Goal: Information Seeking & Learning: Learn about a topic

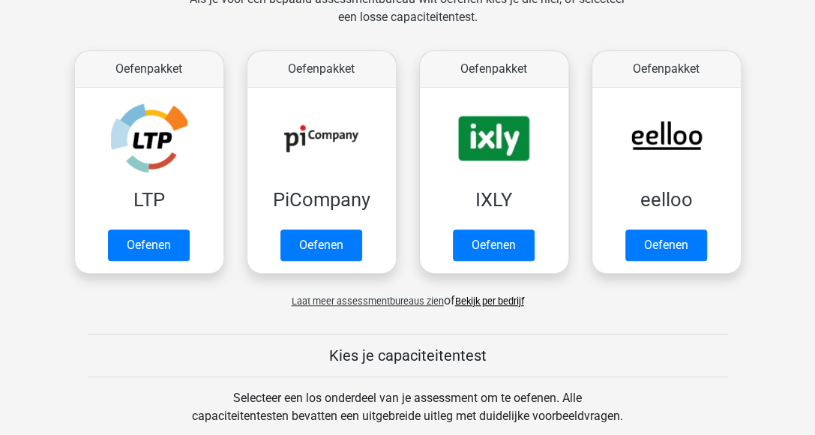
scroll to position [375, 0]
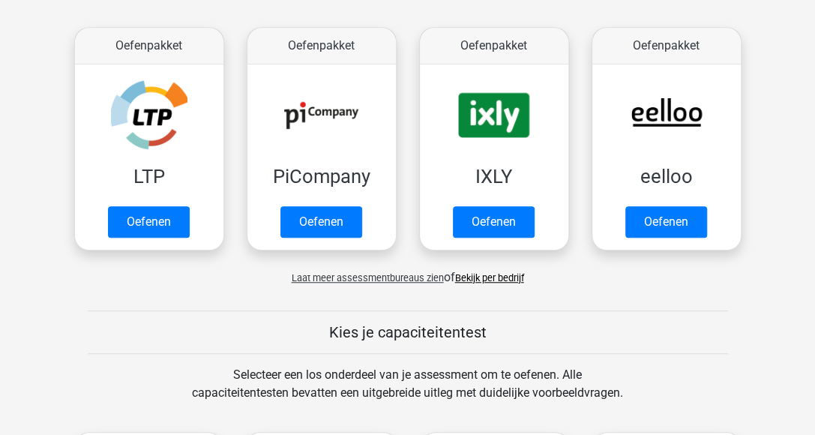
click at [484, 269] on div "Laat meer assessmentbureaus zien of Bekijk per bedrijf" at bounding box center [408, 272] width 690 height 30
click at [524, 277] on link "Bekijk per bedrijf" at bounding box center [489, 277] width 69 height 11
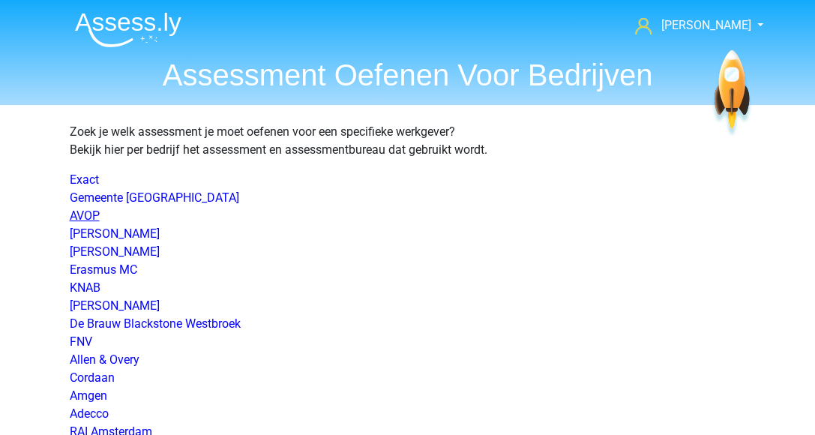
click at [76, 211] on link "AVOP" at bounding box center [85, 216] width 30 height 14
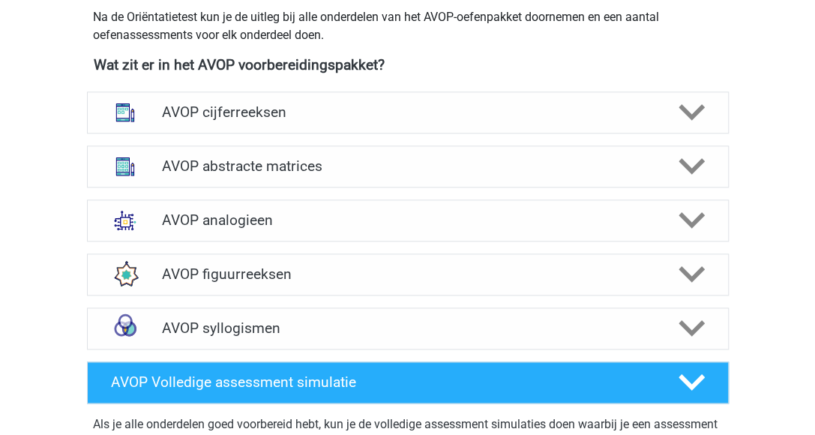
scroll to position [675, 0]
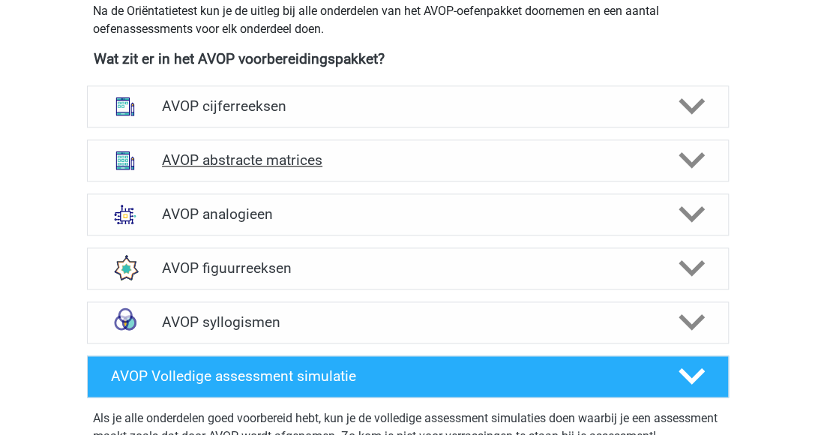
click at [186, 169] on h4 "AVOP abstracte matrices" at bounding box center [407, 160] width 491 height 17
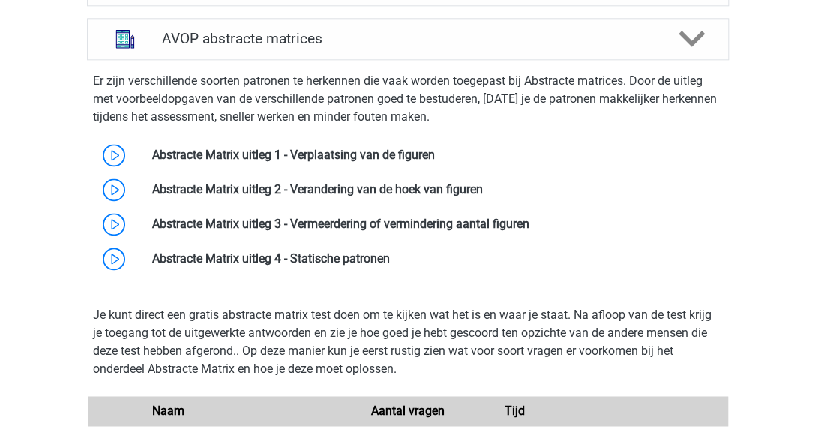
scroll to position [825, 0]
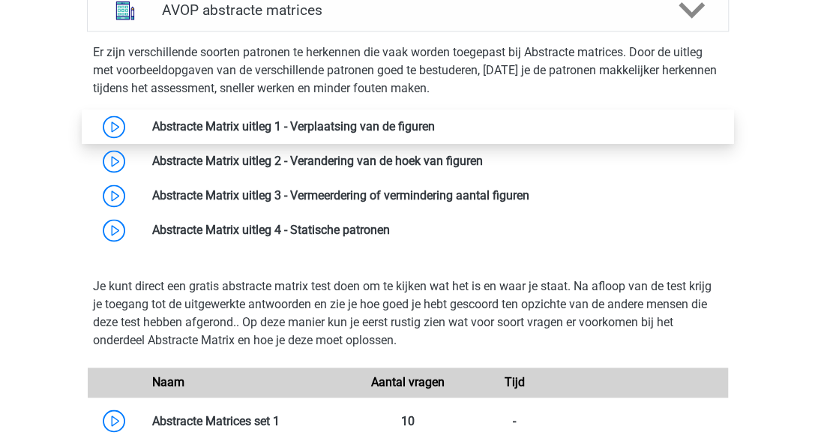
click at [435, 134] on link at bounding box center [435, 126] width 0 height 14
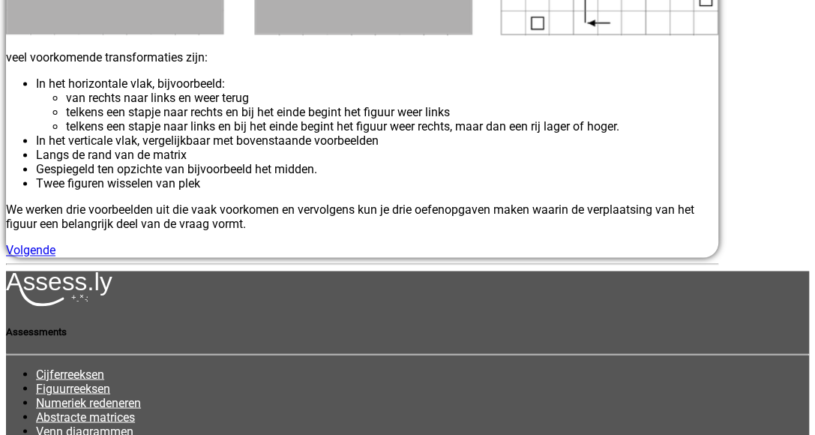
scroll to position [900, 0]
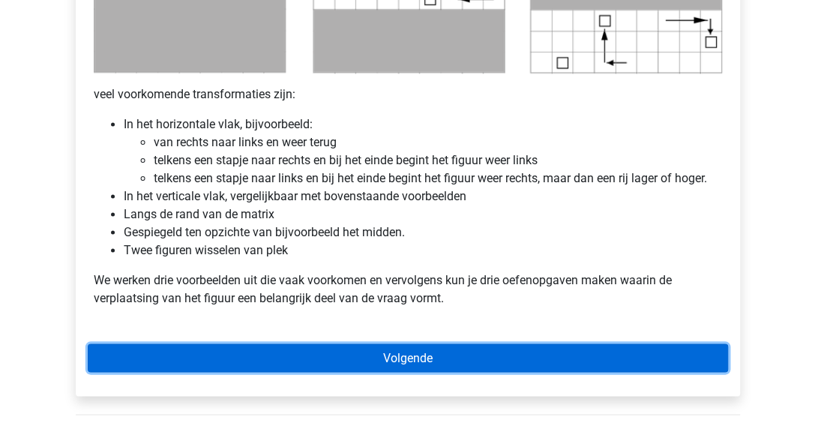
click at [398, 359] on link "Volgende" at bounding box center [408, 358] width 641 height 29
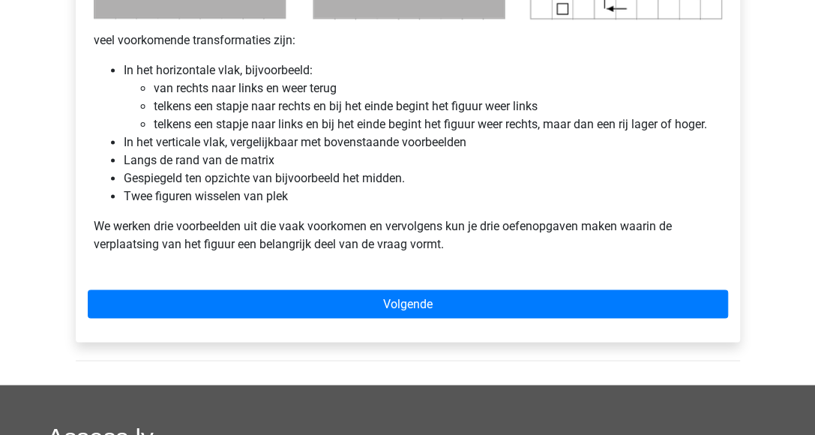
scroll to position [975, 0]
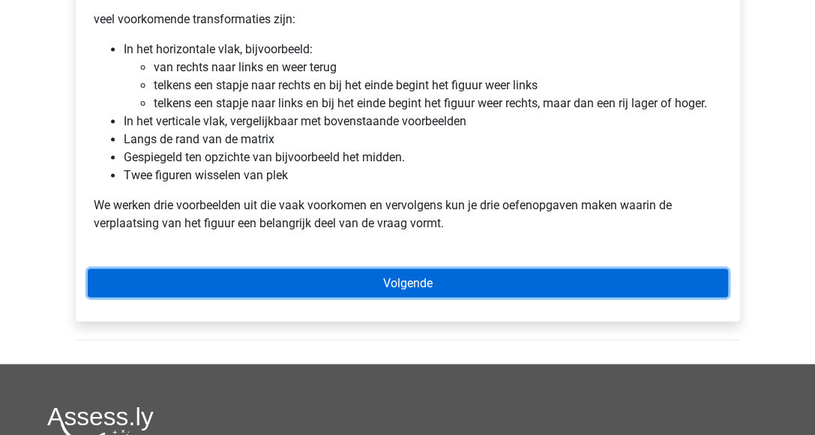
click at [284, 279] on link "Volgende" at bounding box center [408, 283] width 641 height 29
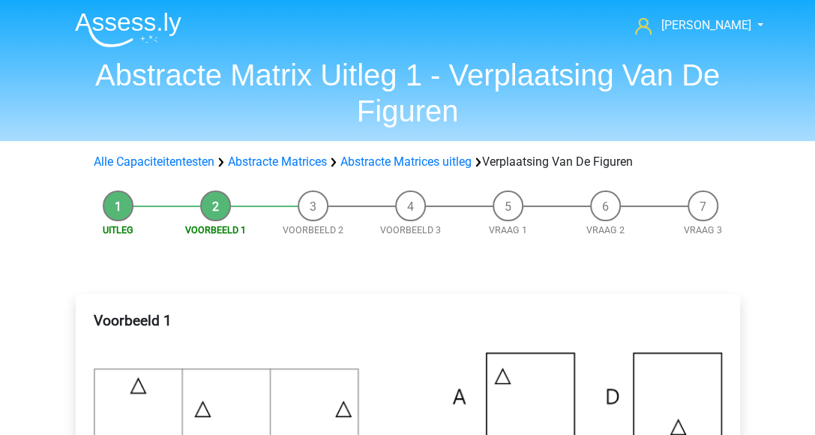
click at [209, 210] on li "Voorbeeld 1" at bounding box center [216, 214] width 98 height 47
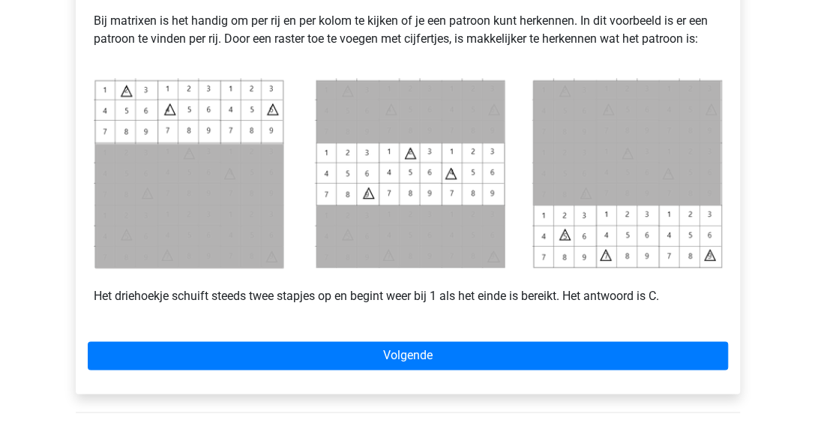
scroll to position [675, 0]
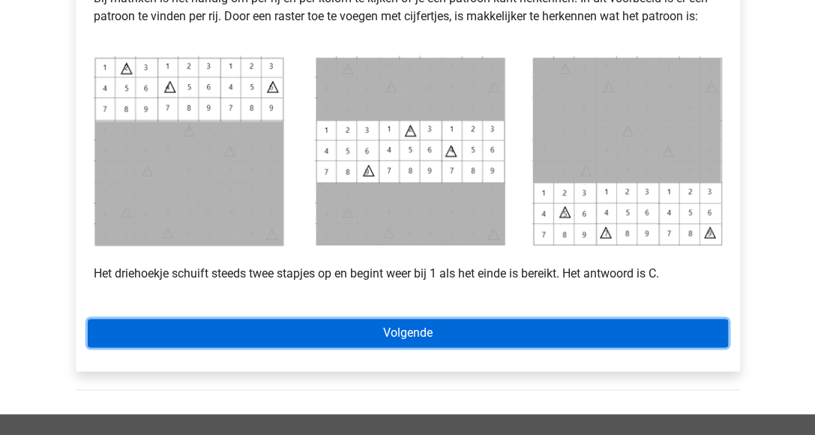
click at [374, 332] on link "Volgende" at bounding box center [408, 333] width 641 height 29
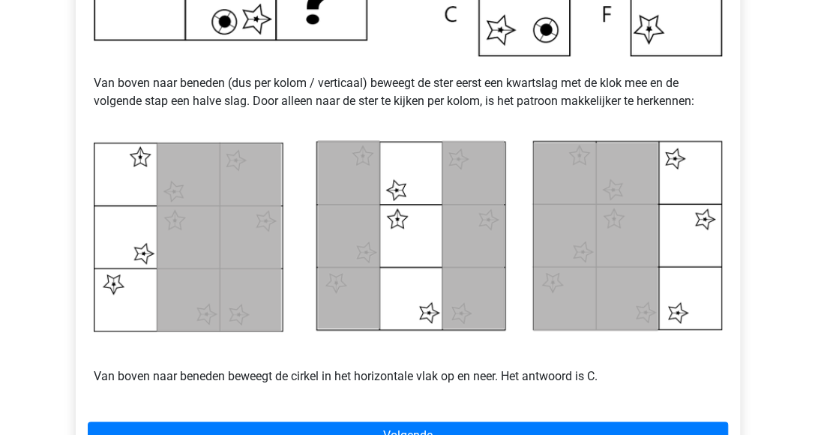
scroll to position [675, 0]
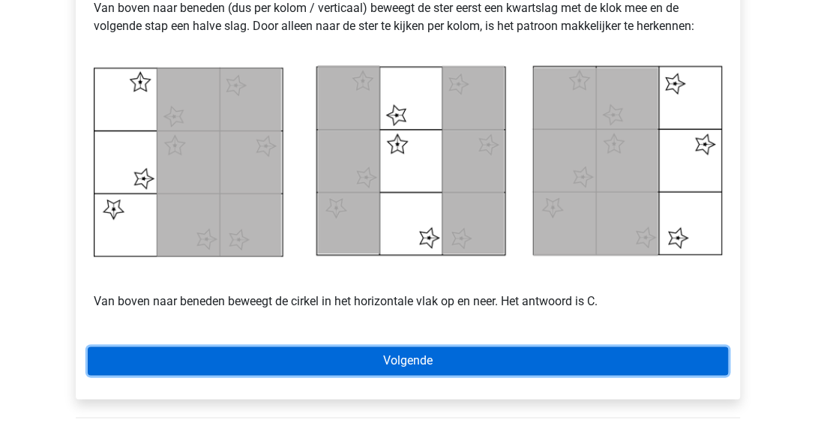
click at [415, 353] on link "Volgende" at bounding box center [408, 361] width 641 height 29
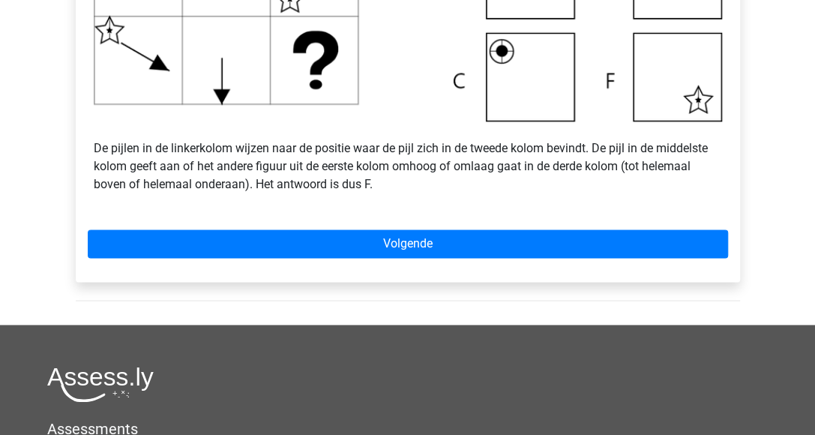
scroll to position [675, 0]
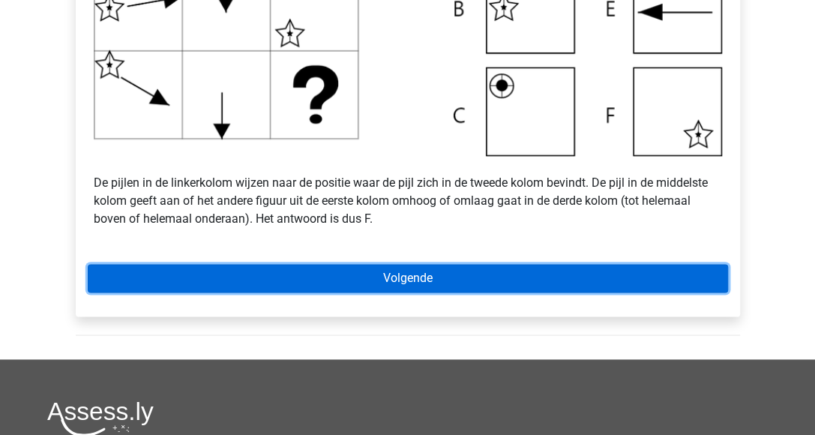
click at [489, 278] on link "Volgende" at bounding box center [408, 278] width 641 height 29
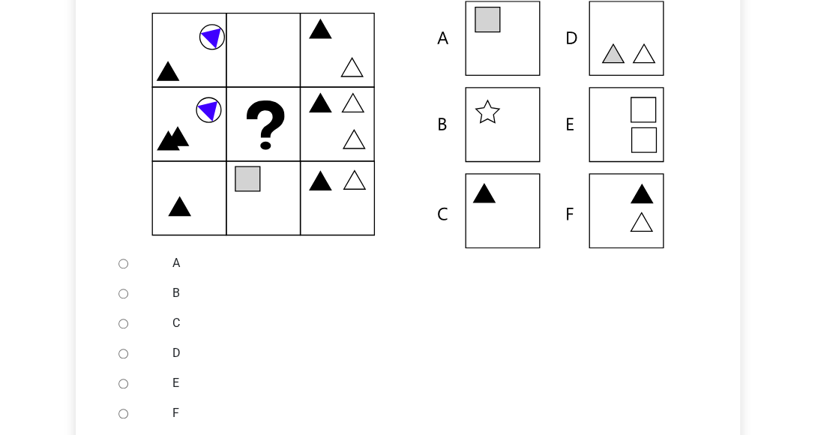
scroll to position [375, 0]
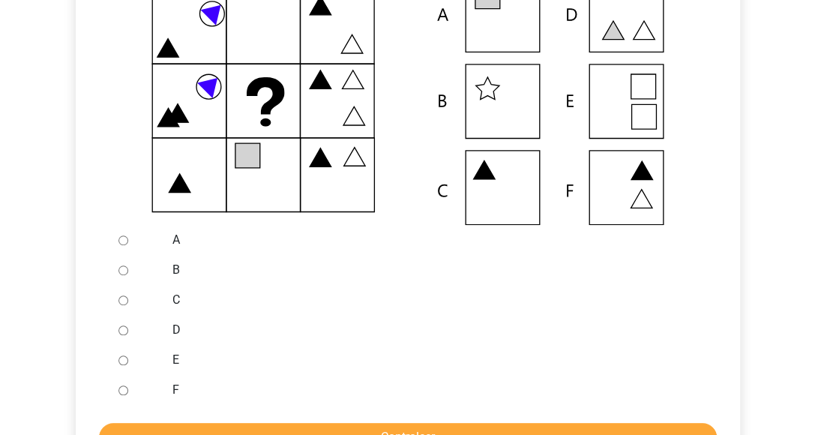
click at [119, 359] on input "E" at bounding box center [124, 361] width 10 height 10
radio input "true"
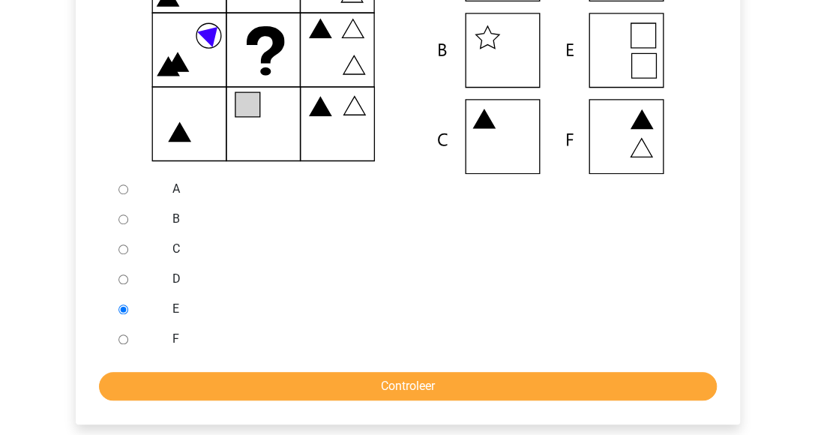
scroll to position [450, 0]
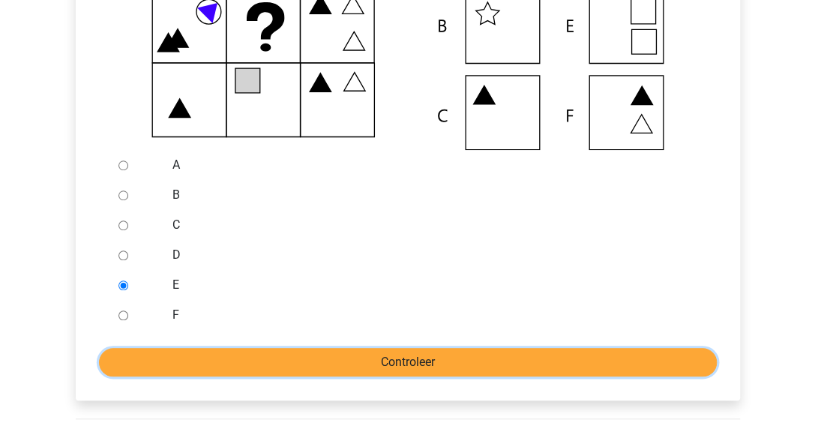
click at [263, 365] on input "Controleer" at bounding box center [408, 362] width 618 height 29
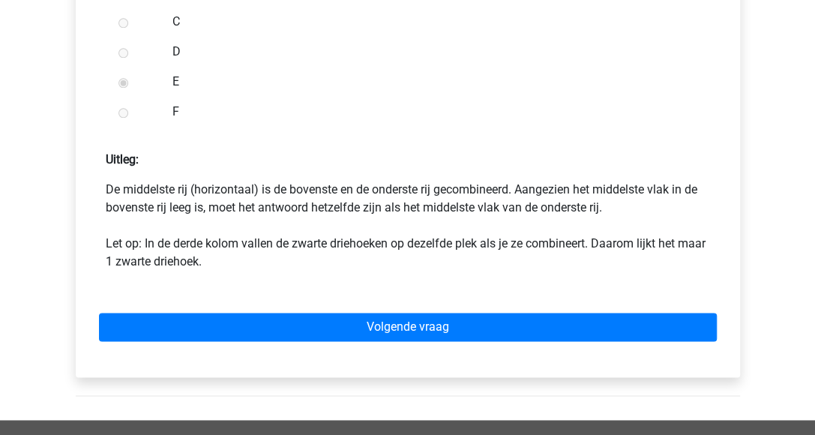
scroll to position [675, 0]
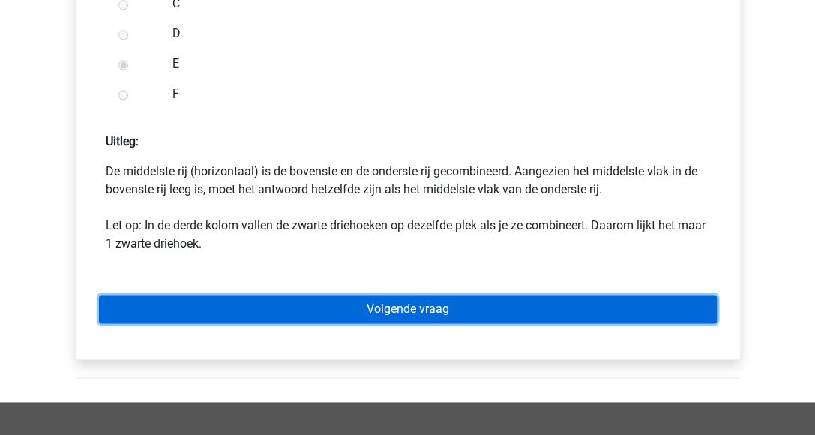
click at [404, 311] on link "Volgende vraag" at bounding box center [408, 309] width 618 height 29
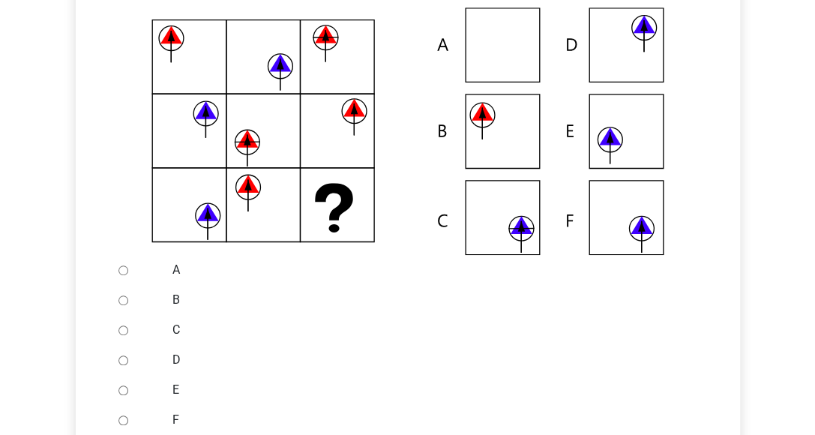
scroll to position [375, 0]
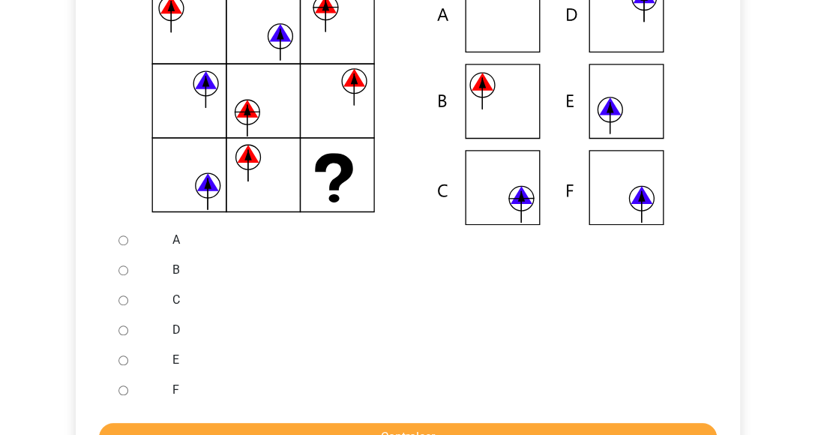
click at [117, 271] on div at bounding box center [138, 270] width 50 height 30
click at [125, 273] on input "B" at bounding box center [124, 271] width 10 height 10
radio input "true"
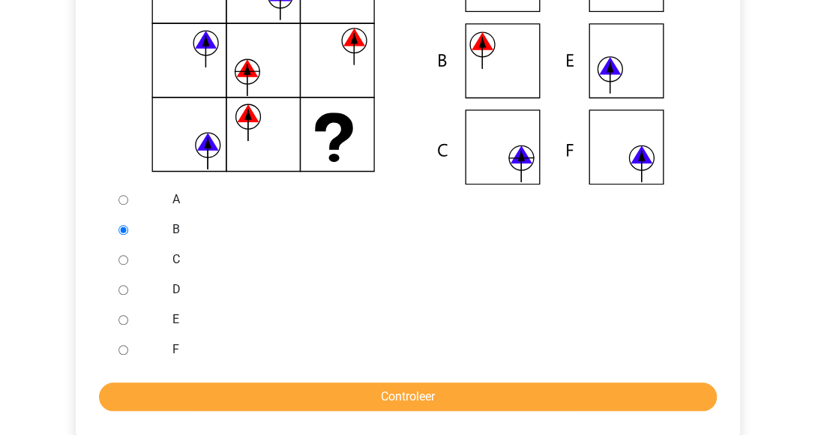
scroll to position [450, 0]
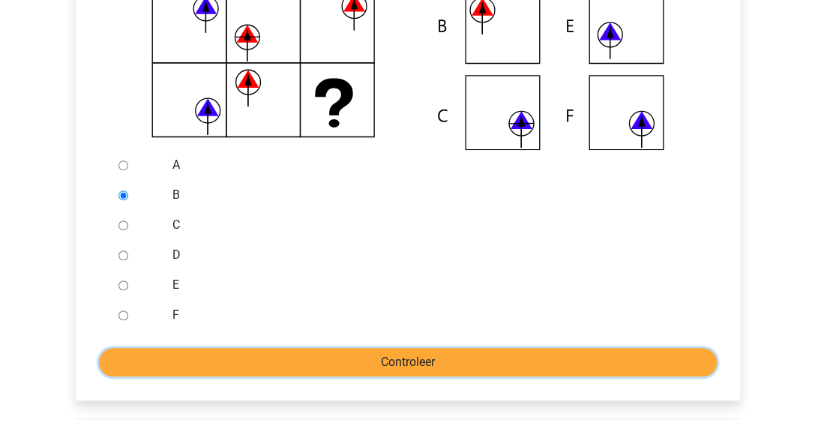
click at [243, 356] on input "Controleer" at bounding box center [408, 362] width 618 height 29
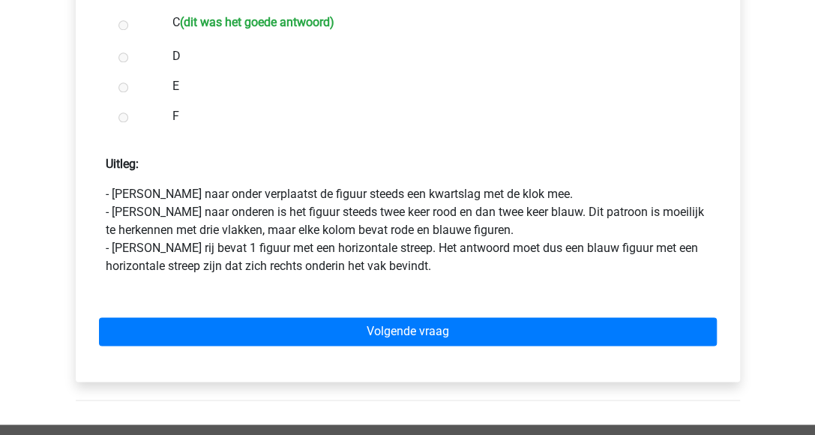
scroll to position [675, 0]
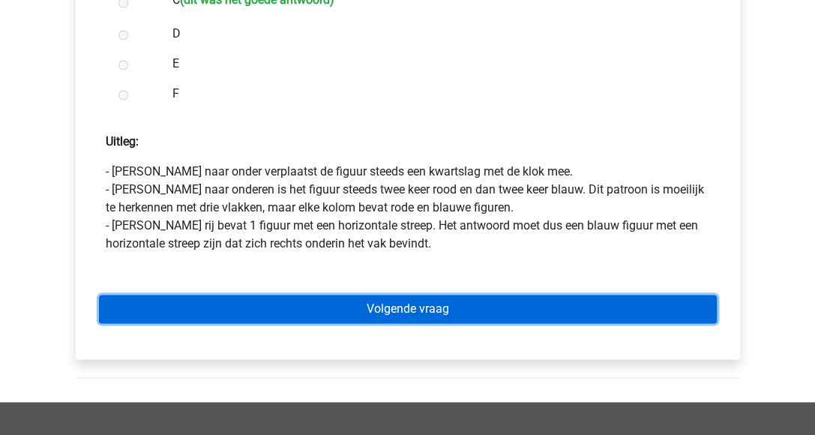
click at [435, 310] on link "Volgende vraag" at bounding box center [408, 309] width 618 height 29
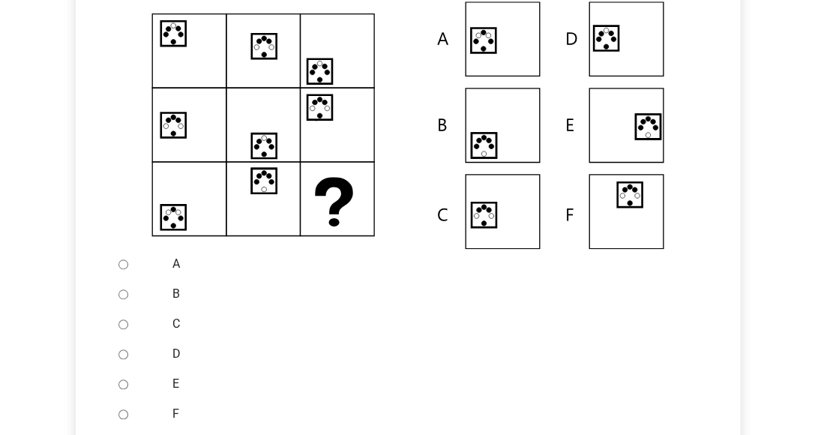
scroll to position [375, 0]
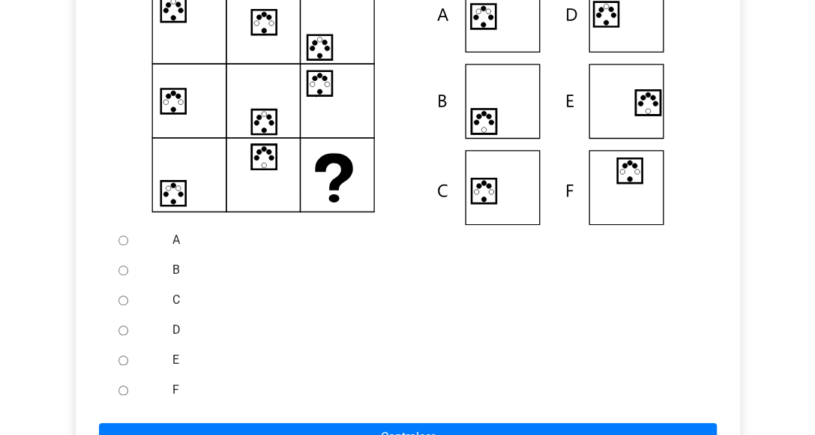
click at [125, 299] on input "C" at bounding box center [124, 301] width 10 height 10
radio input "true"
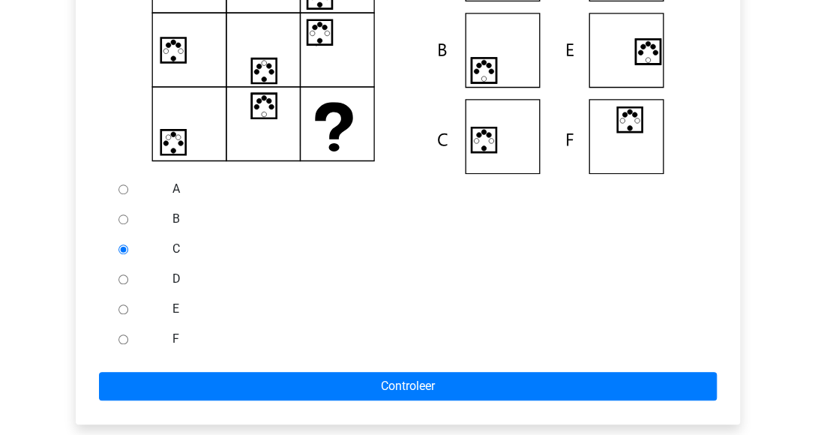
scroll to position [450, 0]
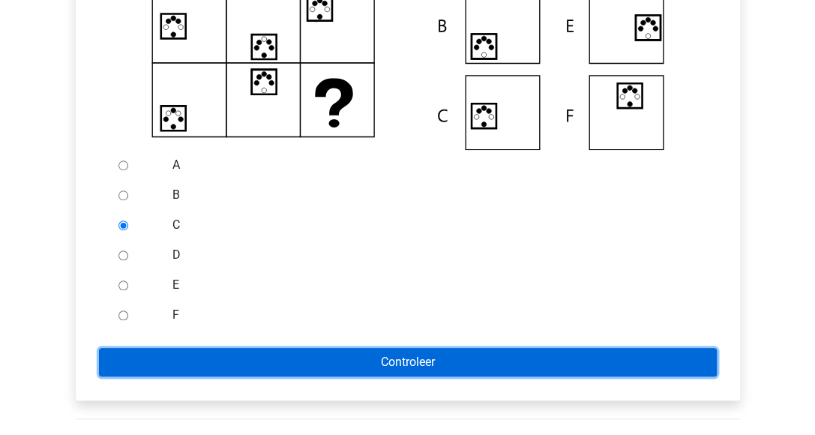
click at [241, 367] on input "Controleer" at bounding box center [408, 362] width 618 height 29
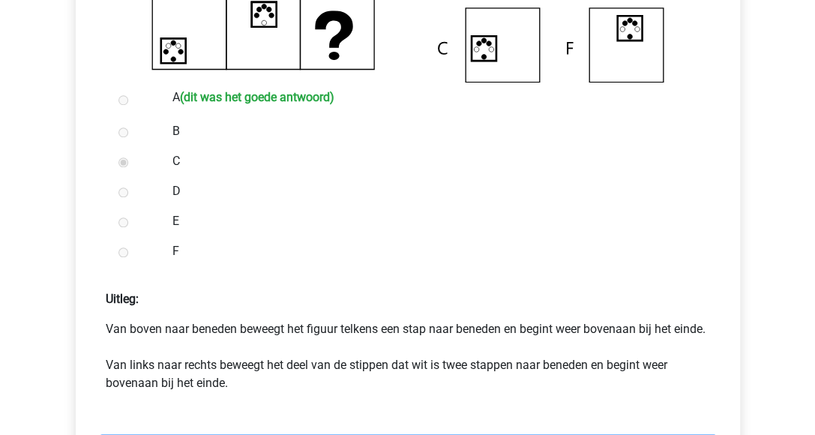
scroll to position [600, 0]
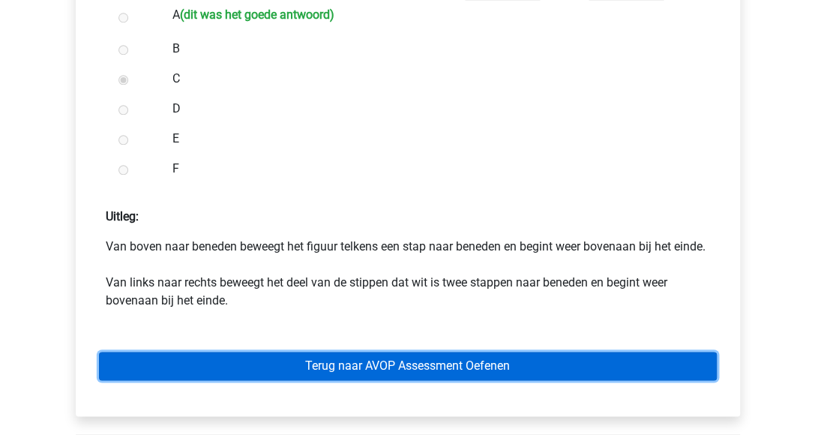
click at [326, 380] on link "Terug naar AVOP Assessment Oefenen" at bounding box center [408, 366] width 618 height 29
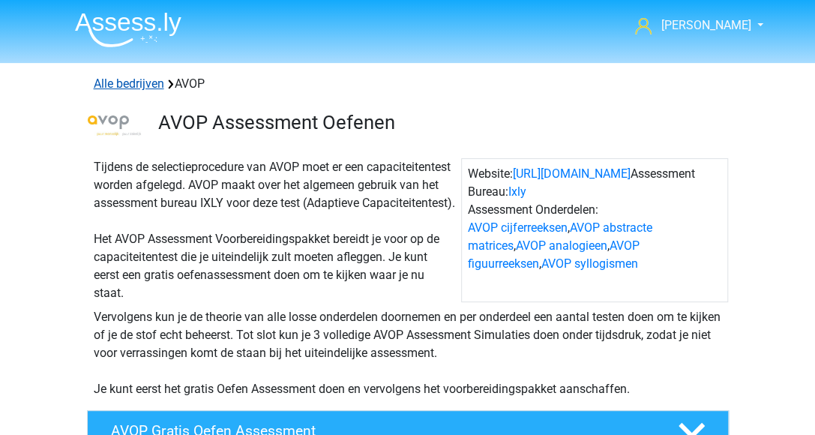
click at [114, 80] on link "Alle bedrijven" at bounding box center [129, 84] width 71 height 14
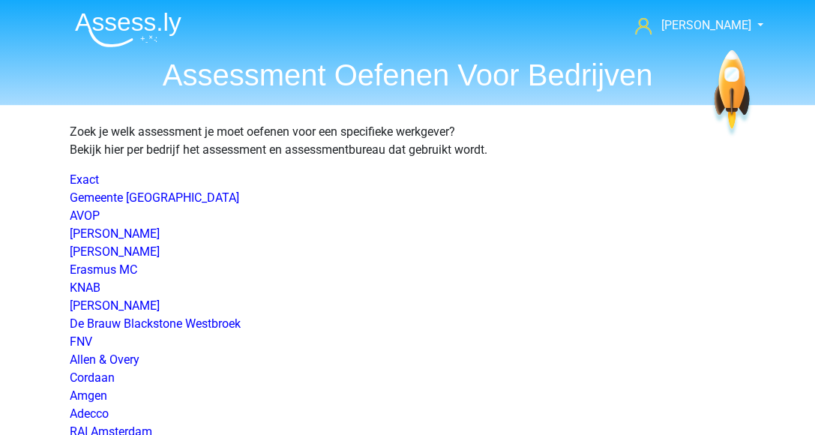
click at [104, 22] on img at bounding box center [128, 29] width 107 height 35
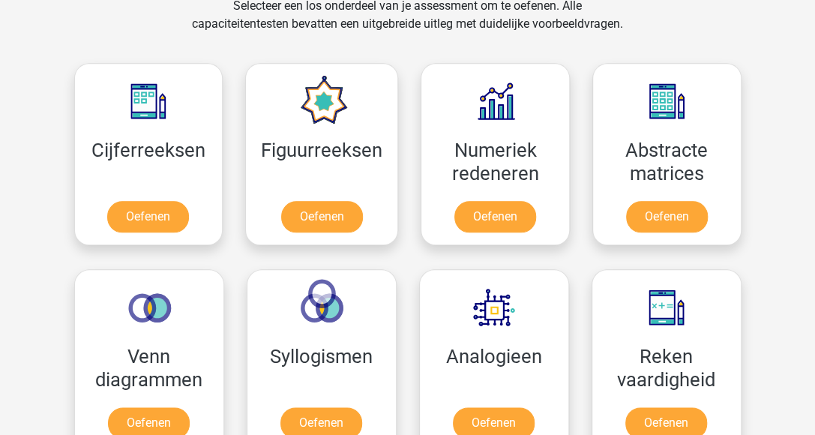
scroll to position [675, 0]
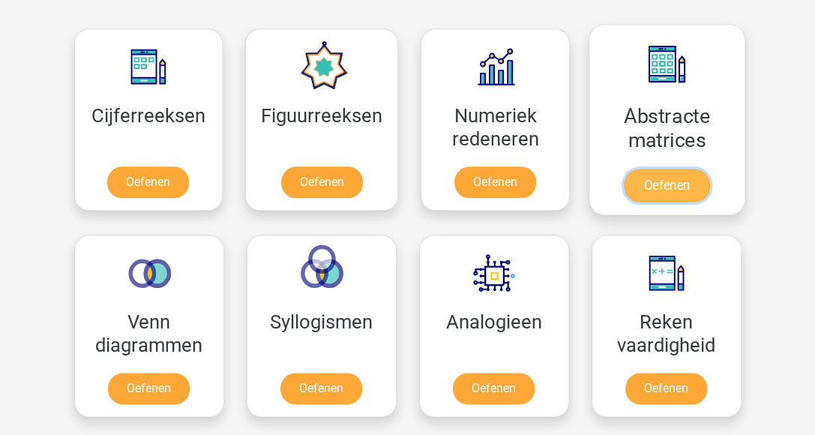
click at [645, 187] on link "Oefenen" at bounding box center [667, 185] width 86 height 33
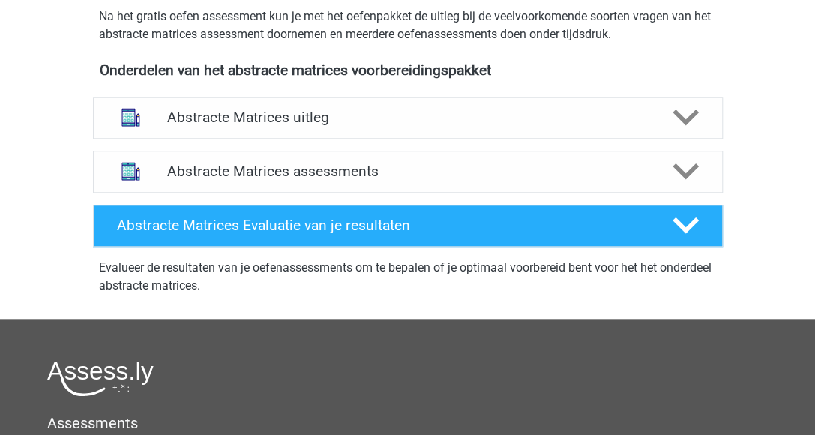
scroll to position [450, 0]
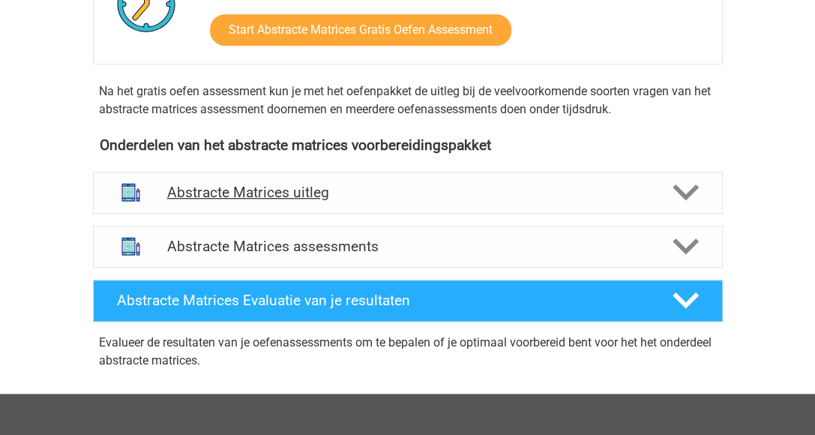
click at [200, 197] on h4 "Abstracte Matrices uitleg" at bounding box center [408, 192] width 482 height 17
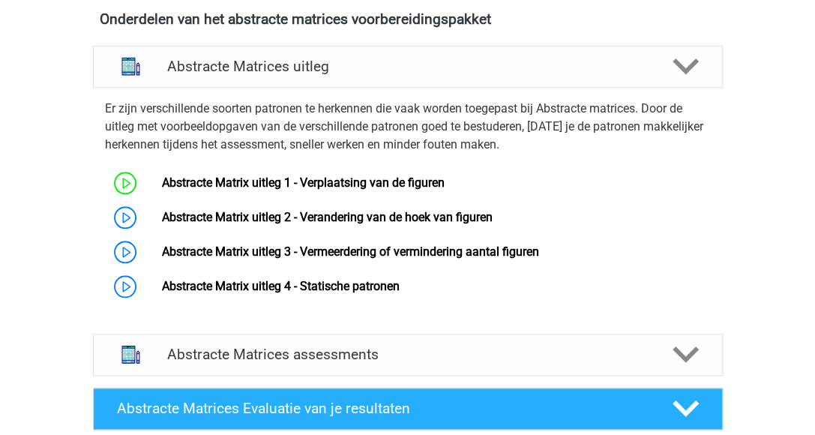
scroll to position [600, 0]
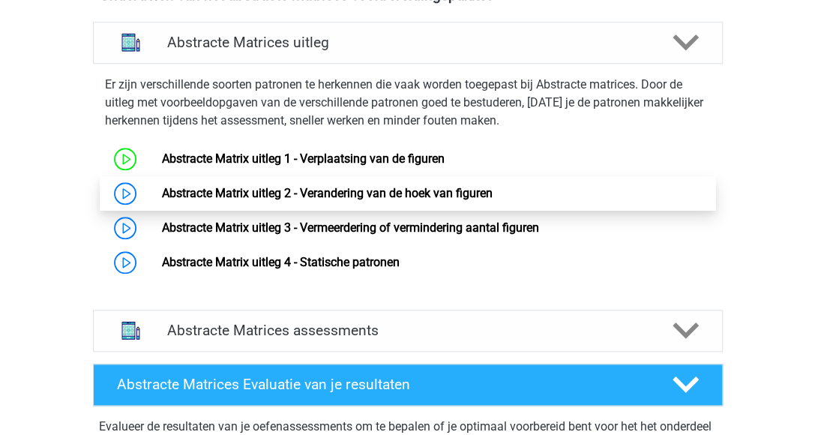
click at [168, 191] on link "Abstracte Matrix uitleg 2 - Verandering van de hoek van figuren" at bounding box center [327, 193] width 331 height 14
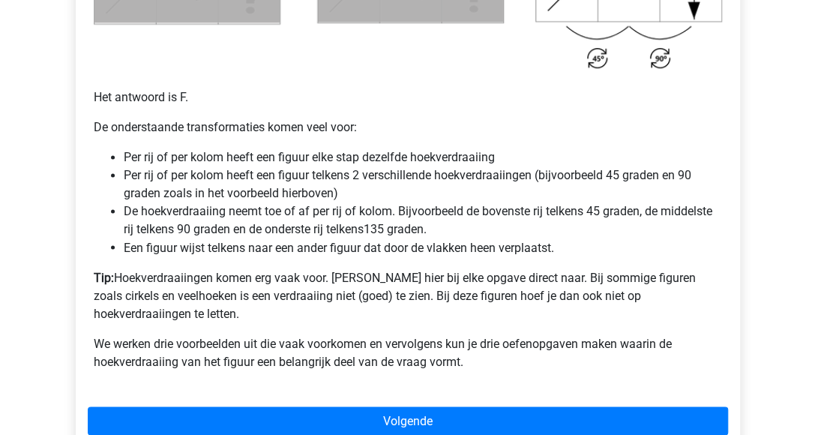
scroll to position [1050, 0]
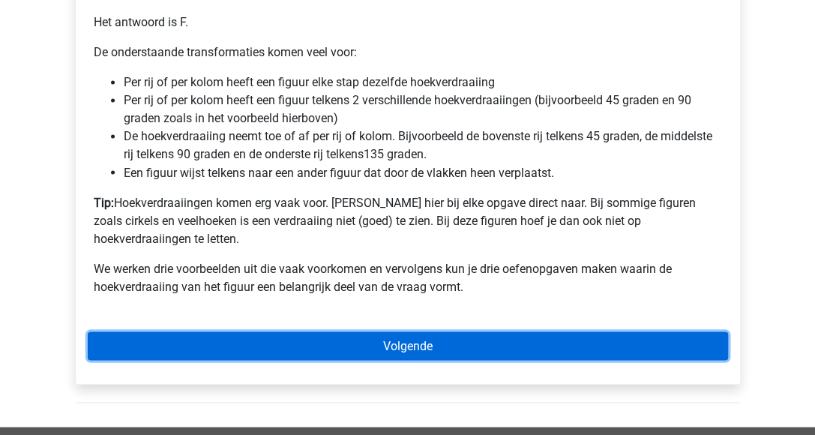
click at [413, 332] on link "Volgende" at bounding box center [408, 346] width 641 height 29
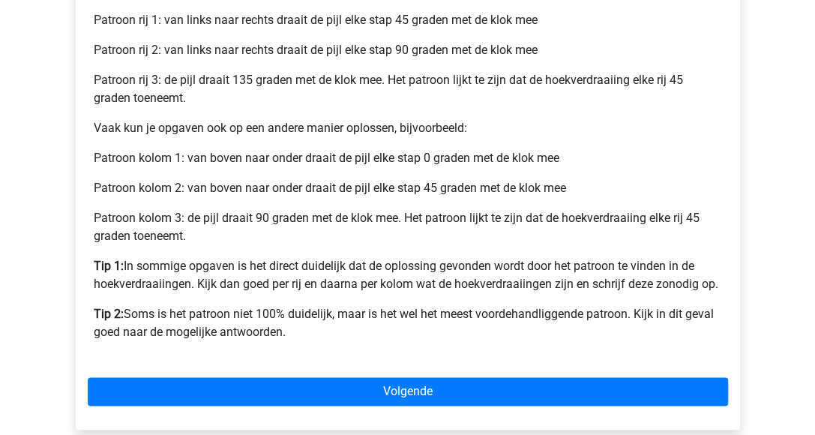
scroll to position [675, 0]
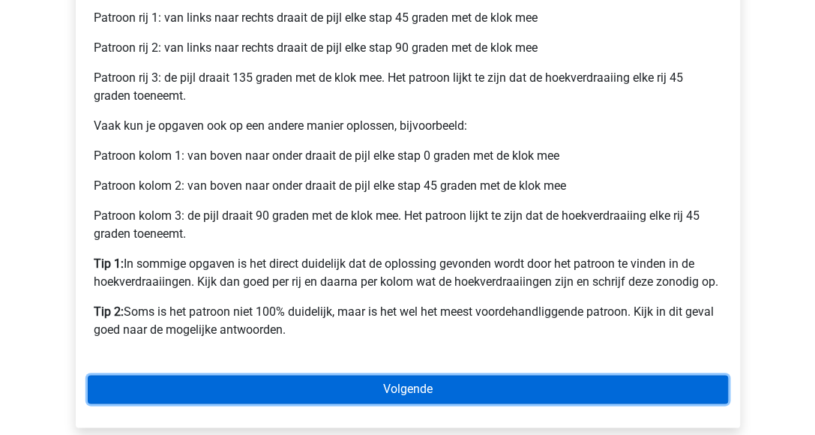
click at [335, 382] on link "Volgende" at bounding box center [408, 389] width 641 height 29
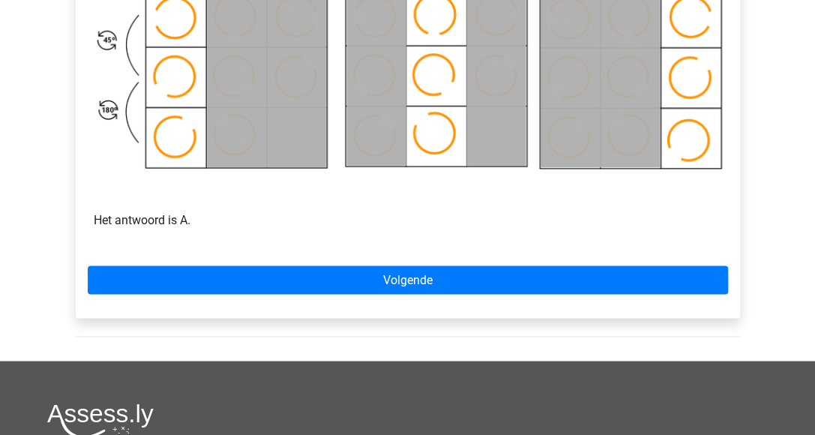
scroll to position [975, 0]
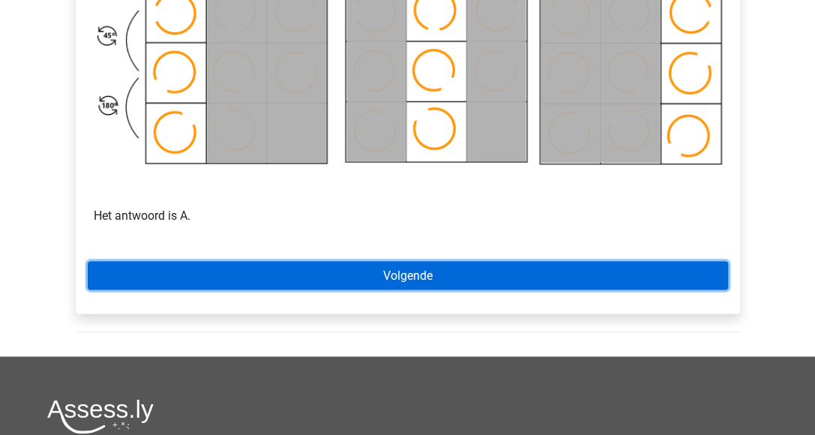
click at [408, 278] on link "Volgende" at bounding box center [408, 275] width 641 height 29
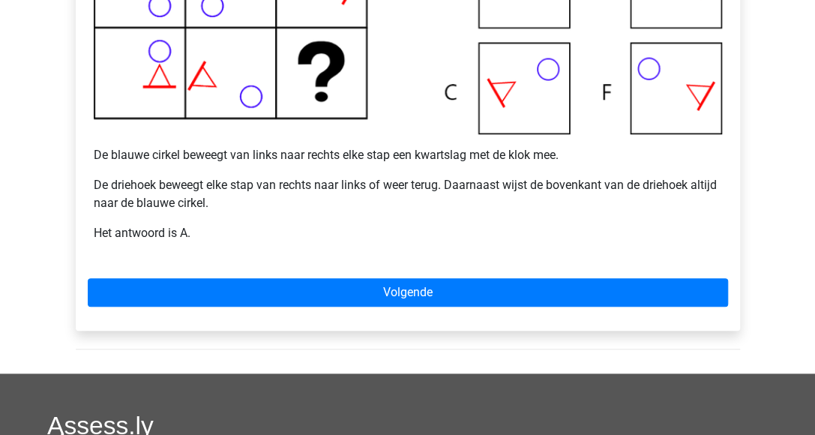
scroll to position [525, 0]
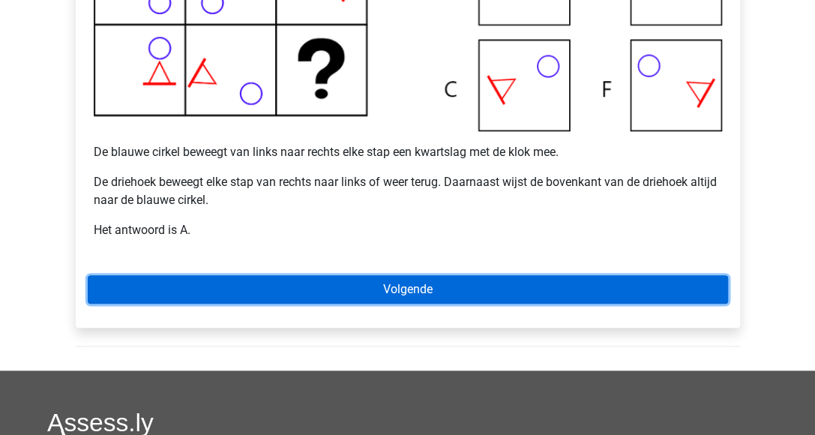
click at [396, 283] on link "Volgende" at bounding box center [408, 289] width 641 height 29
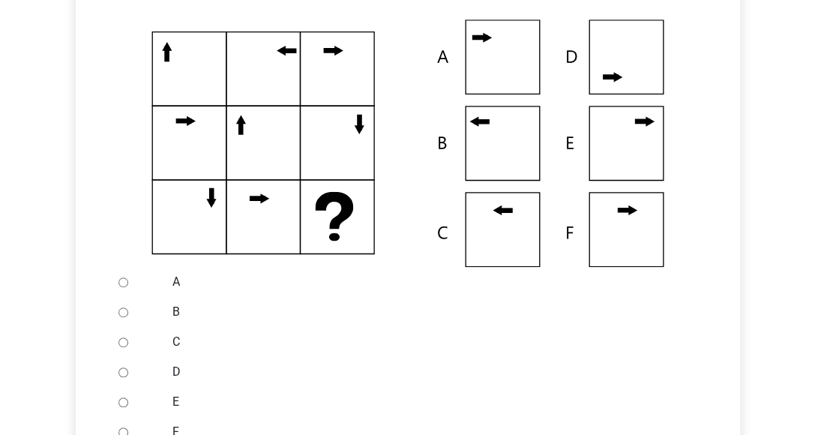
scroll to position [375, 0]
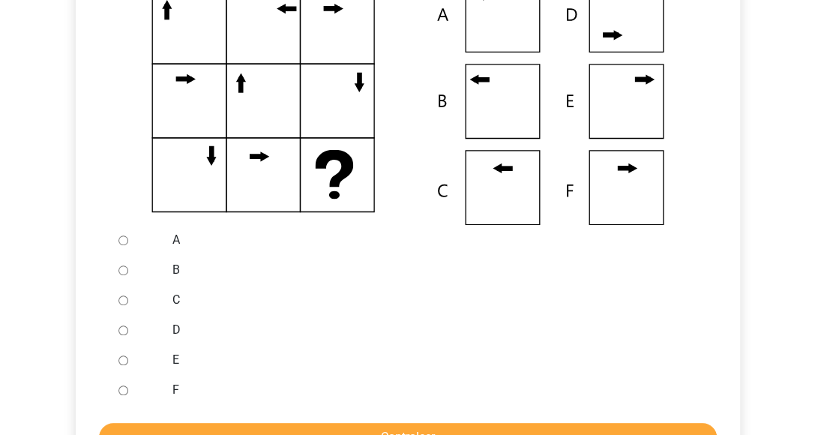
click at [122, 301] on input "C" at bounding box center [124, 301] width 10 height 10
radio input "true"
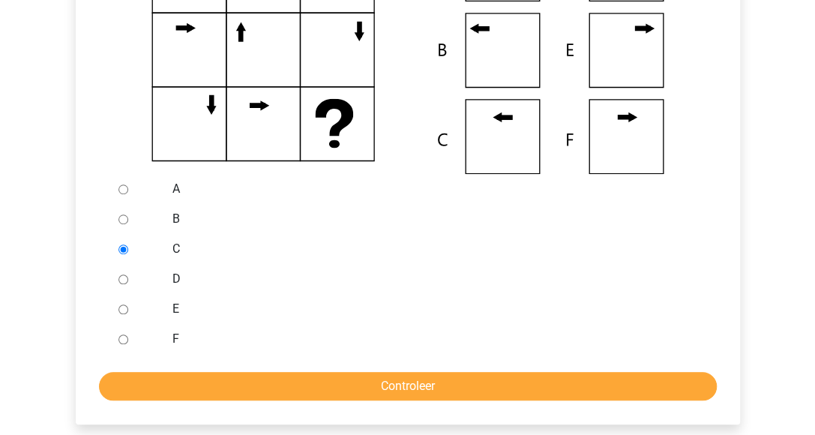
scroll to position [450, 0]
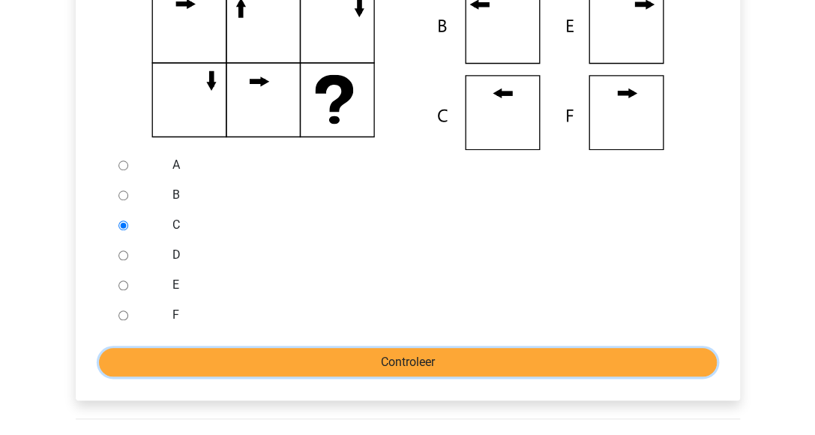
click at [342, 359] on input "Controleer" at bounding box center [408, 362] width 618 height 29
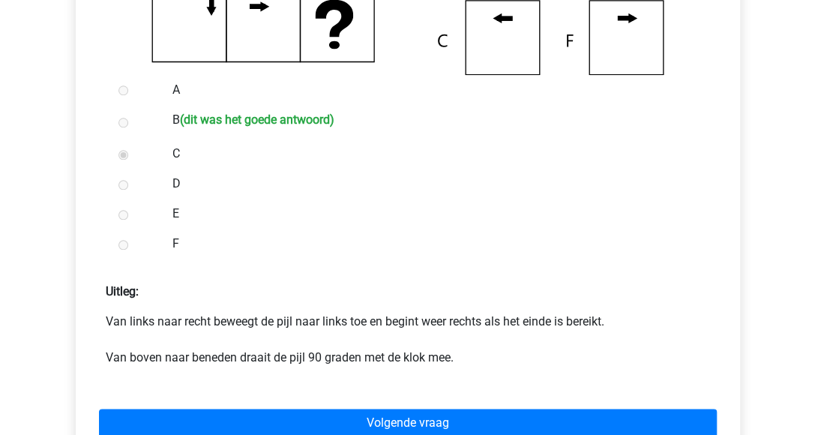
scroll to position [600, 0]
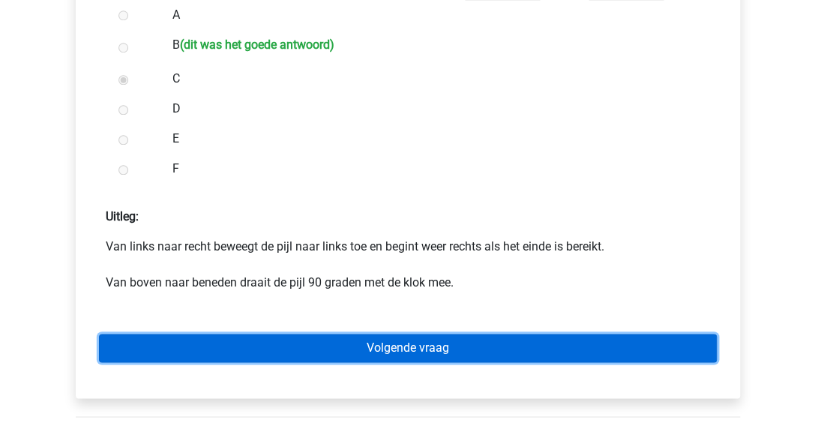
click at [401, 343] on link "Volgende vraag" at bounding box center [408, 348] width 618 height 29
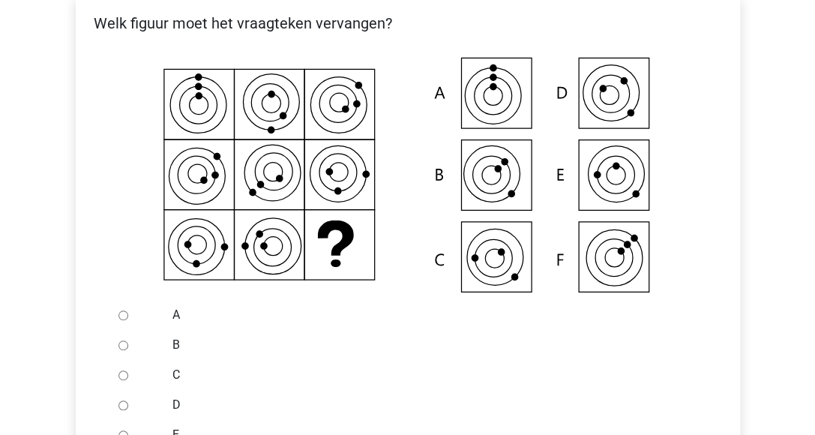
scroll to position [375, 0]
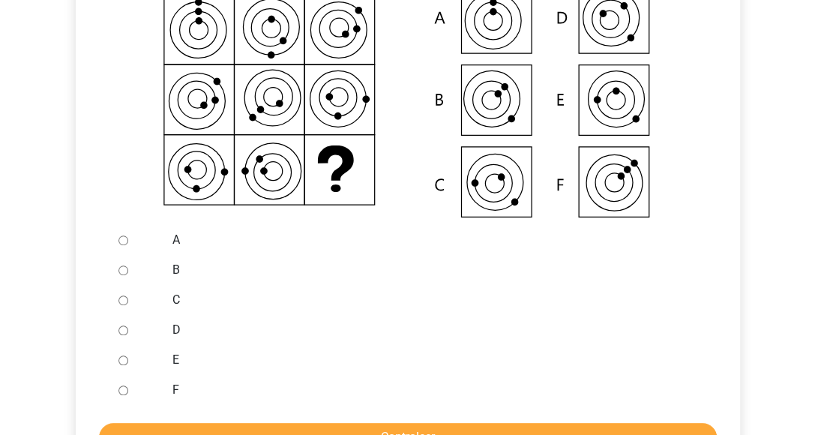
click at [120, 300] on input "C" at bounding box center [124, 301] width 10 height 10
radio input "true"
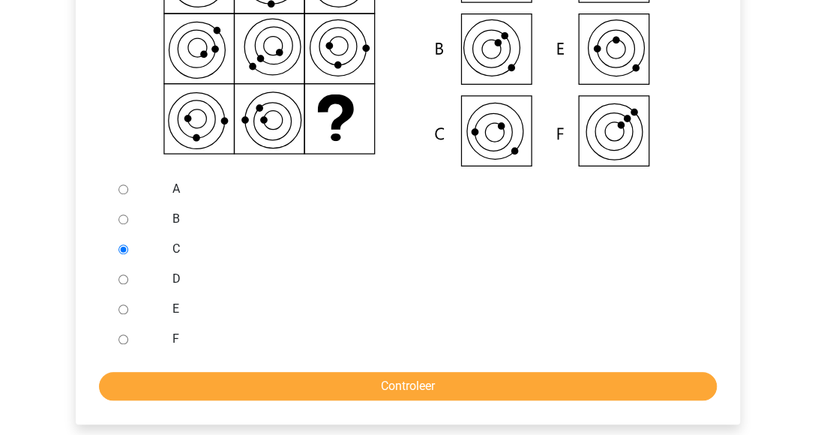
scroll to position [450, 0]
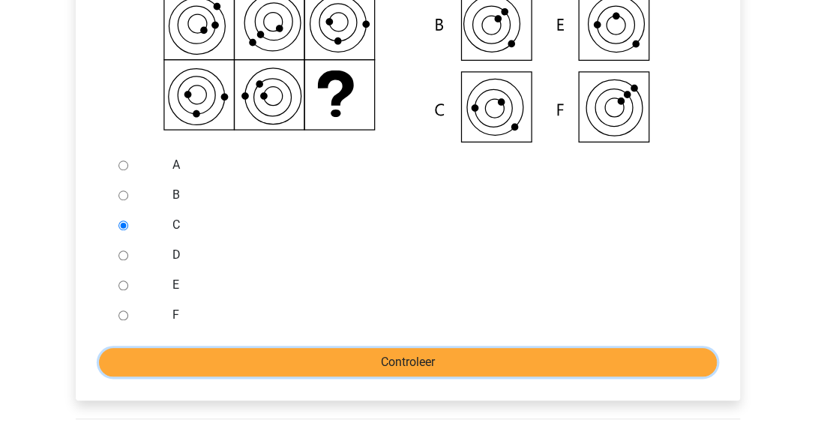
click at [269, 368] on input "Controleer" at bounding box center [408, 362] width 618 height 29
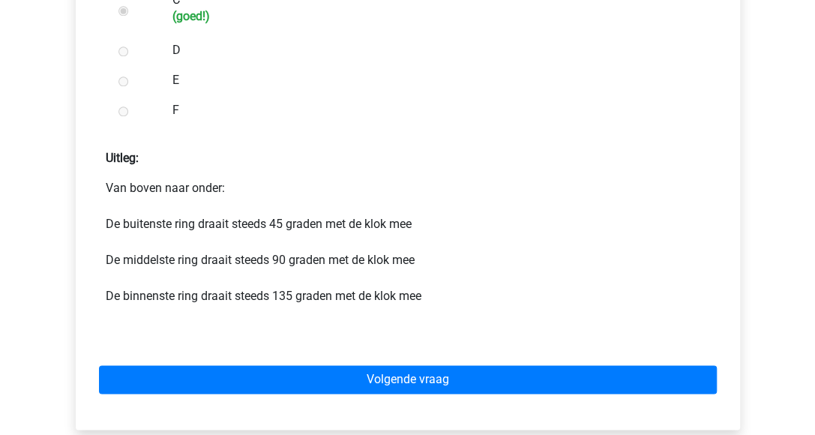
scroll to position [750, 0]
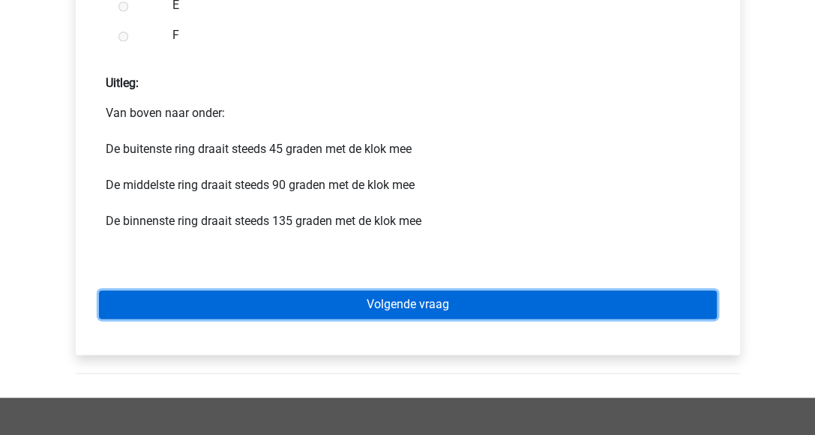
click at [385, 305] on link "Volgende vraag" at bounding box center [408, 304] width 618 height 29
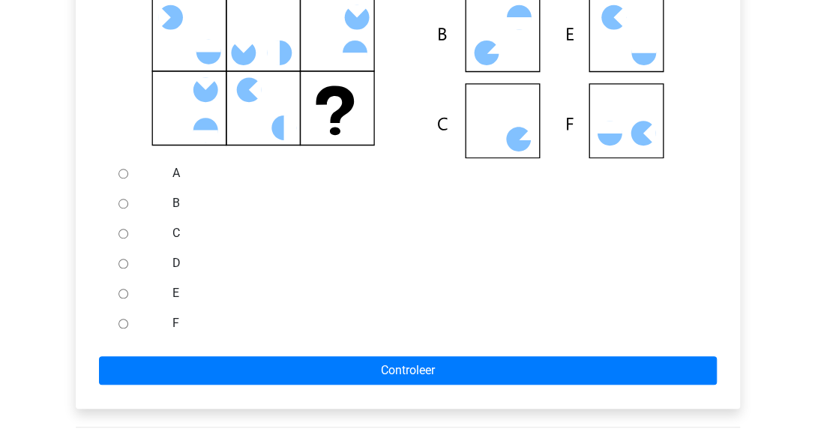
scroll to position [450, 0]
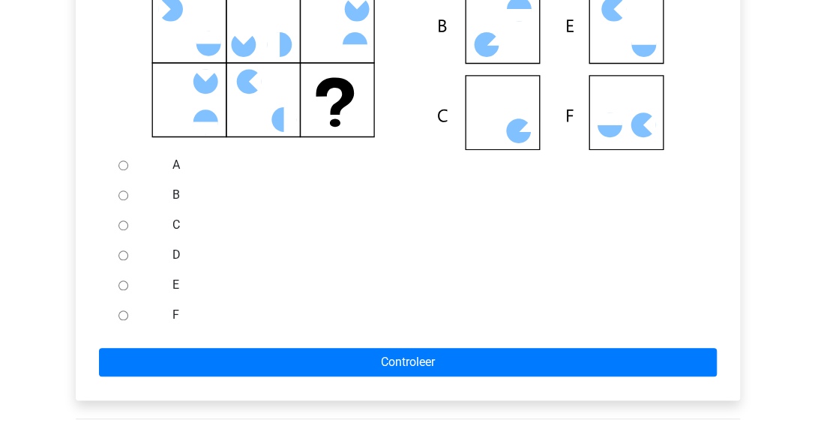
click at [122, 320] on input "F" at bounding box center [124, 316] width 10 height 10
radio input "true"
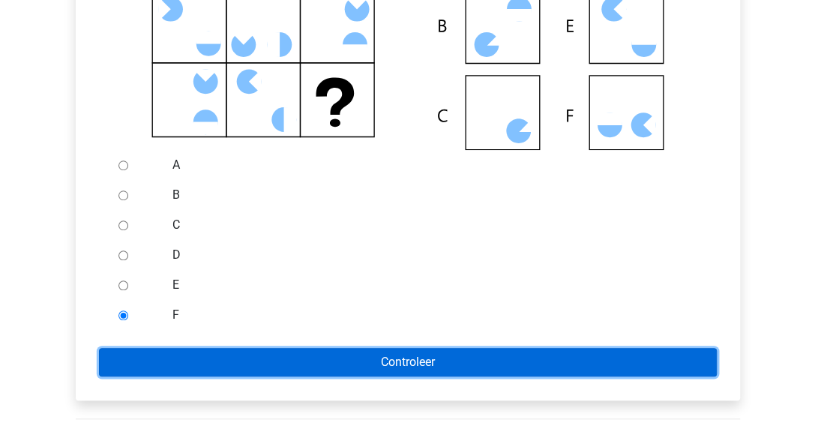
click at [132, 365] on input "Controleer" at bounding box center [408, 362] width 618 height 29
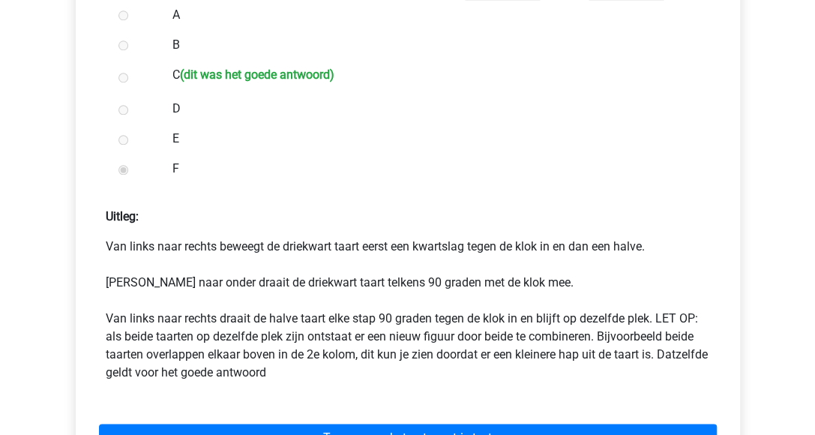
scroll to position [675, 0]
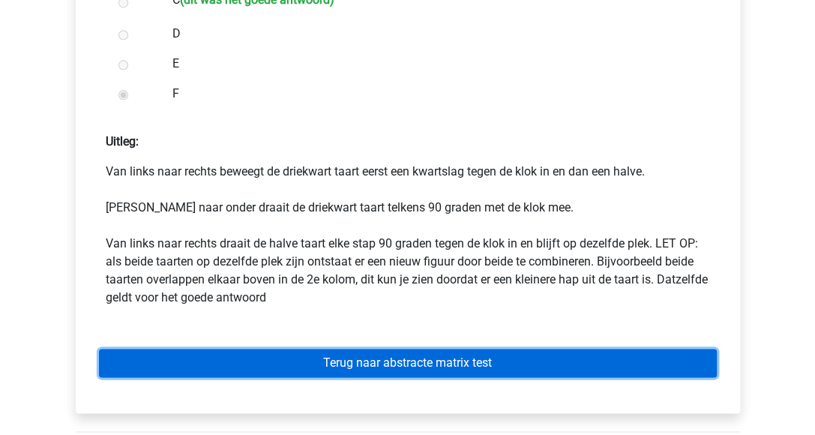
click at [429, 366] on link "Terug naar abstracte matrix test" at bounding box center [408, 363] width 618 height 29
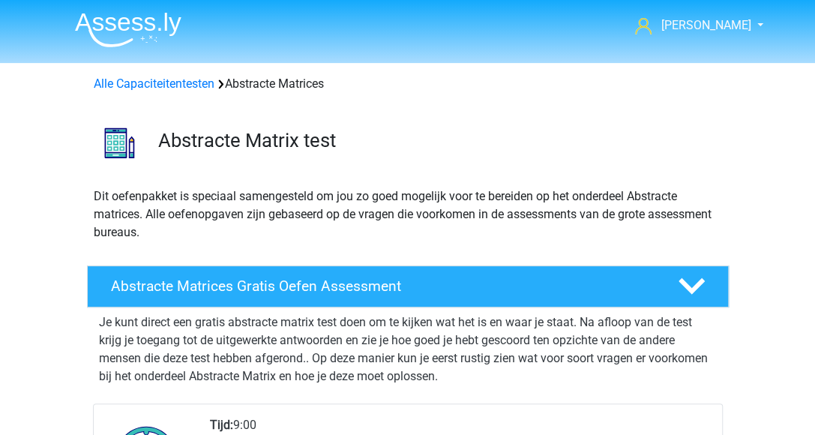
click at [135, 34] on img at bounding box center [128, 29] width 107 height 35
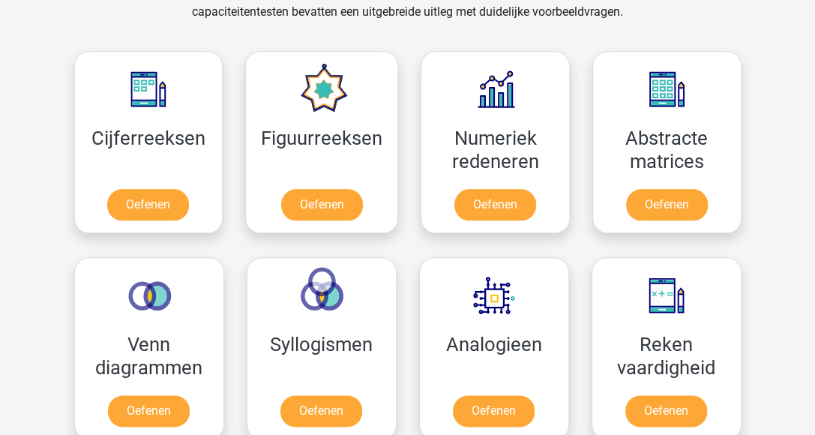
scroll to position [675, 0]
